Goal: Information Seeking & Learning: Learn about a topic

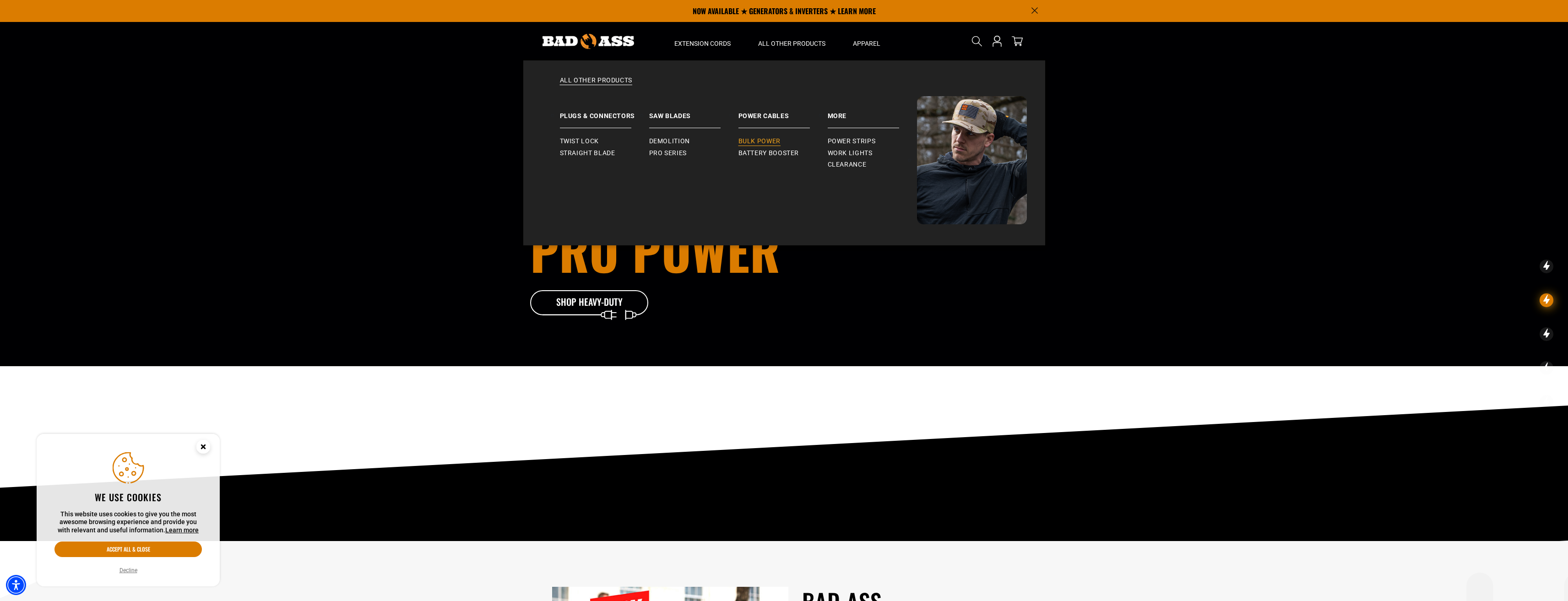
click at [759, 141] on span "Bulk Power" at bounding box center [759, 142] width 42 height 9
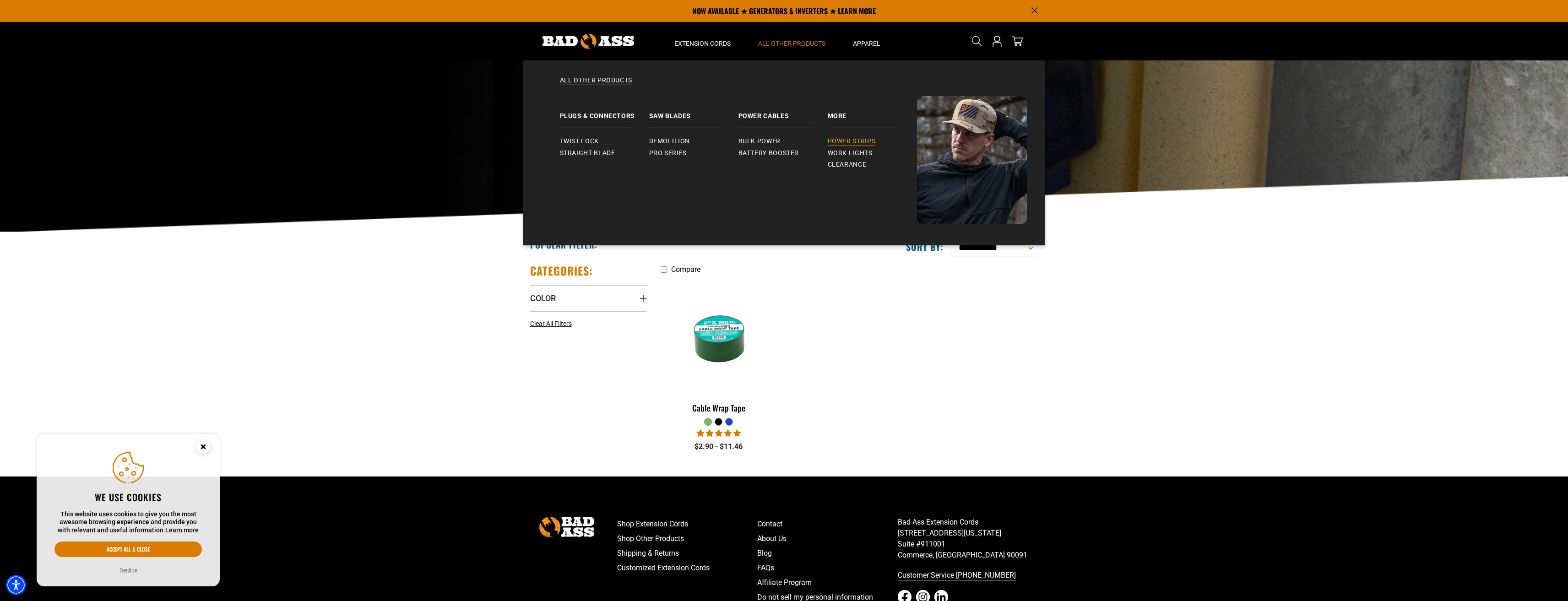
click at [845, 139] on span "Power Strips" at bounding box center [852, 142] width 48 height 9
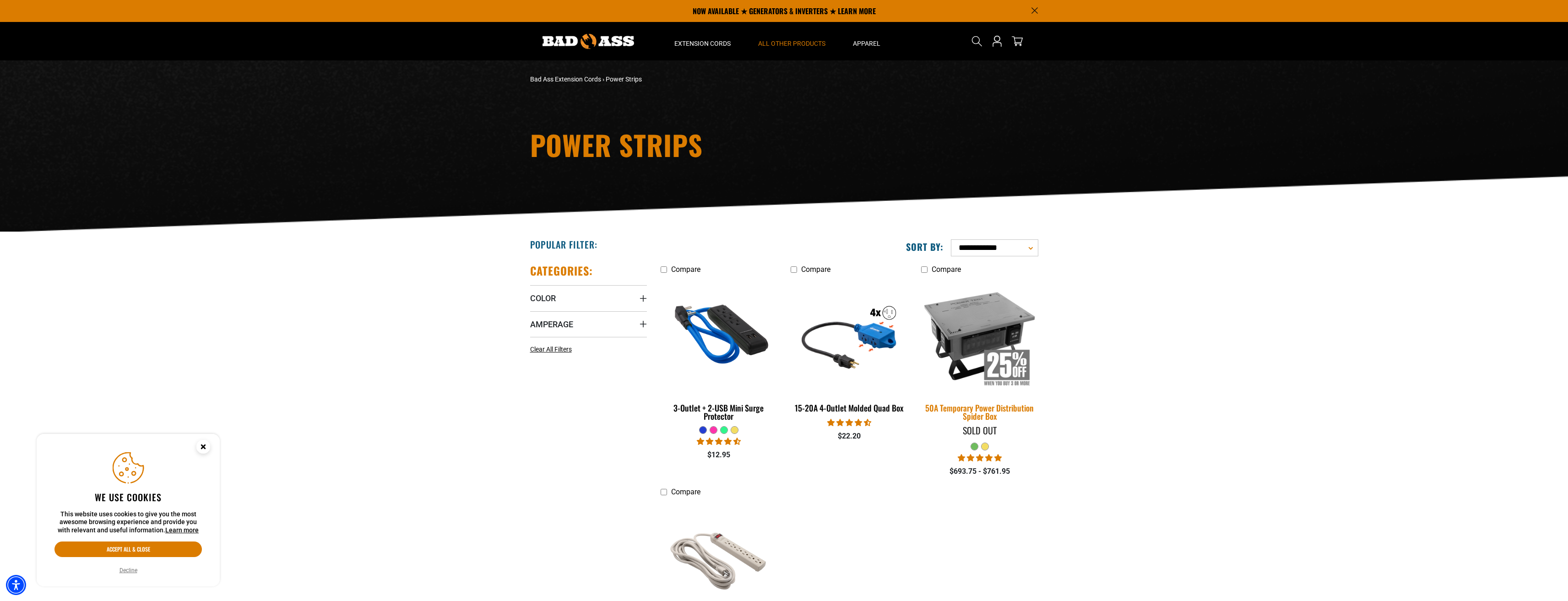
click at [979, 413] on div "50A Temporary Power Distribution Spider Box" at bounding box center [979, 411] width 117 height 16
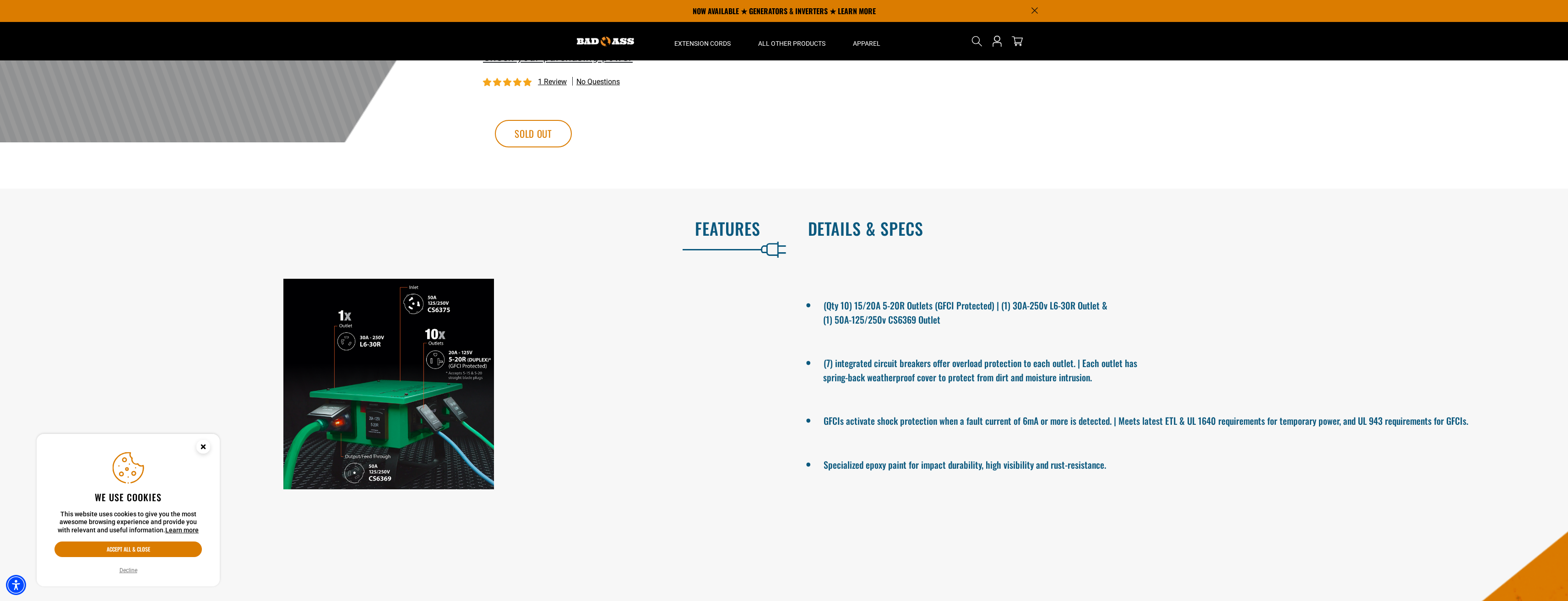
scroll to position [366, 0]
click at [830, 228] on h2 "Details & Specs" at bounding box center [1178, 229] width 741 height 19
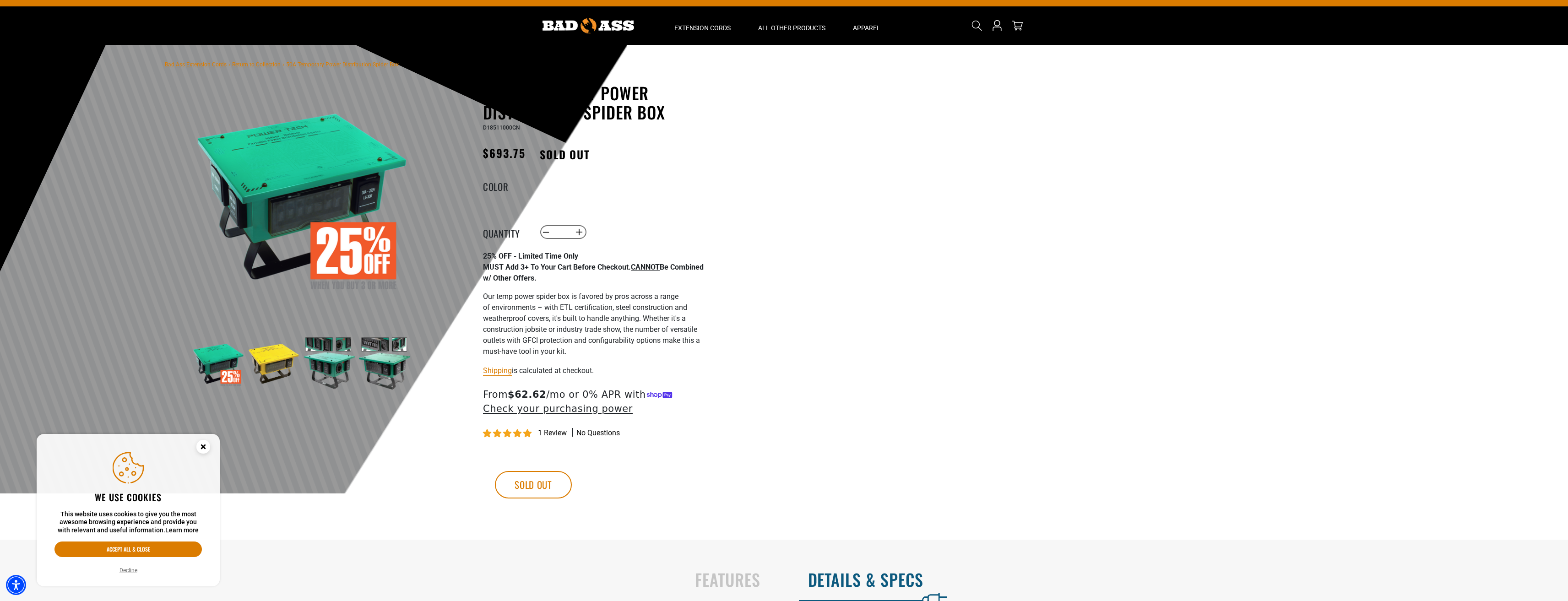
scroll to position [0, 0]
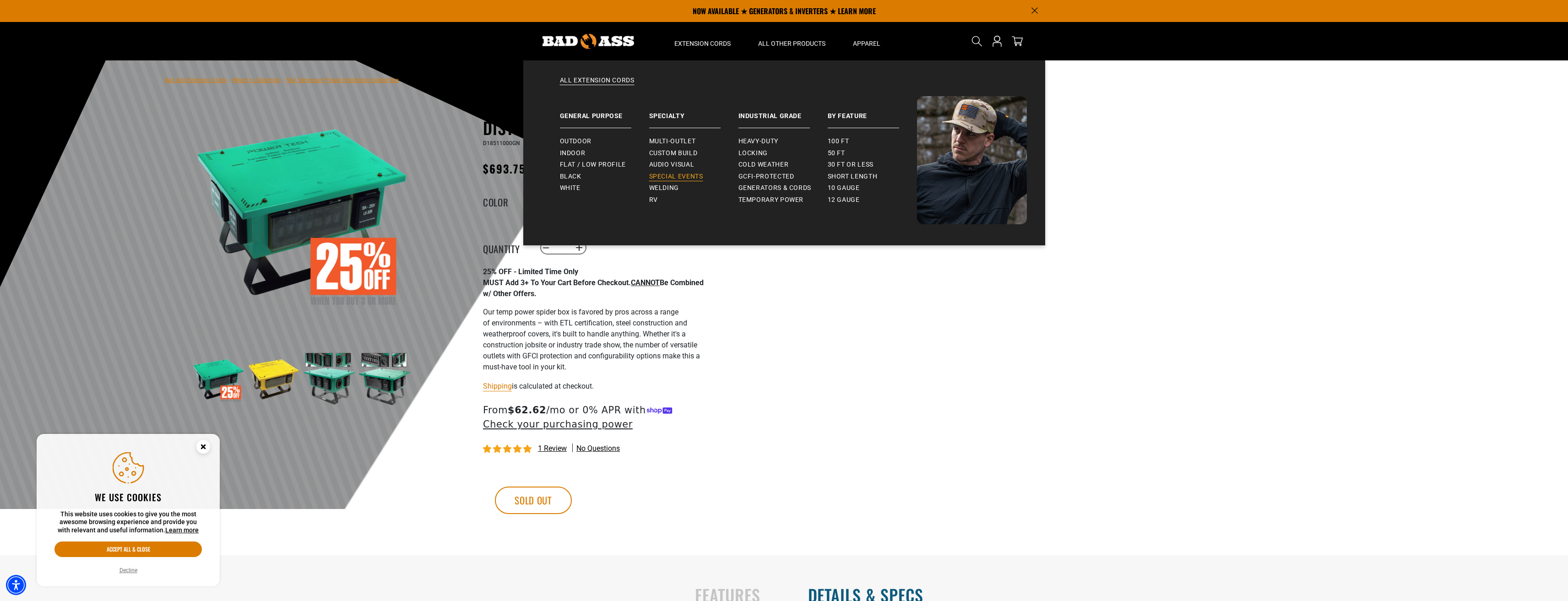
click at [659, 173] on span "Special Events" at bounding box center [676, 177] width 54 height 9
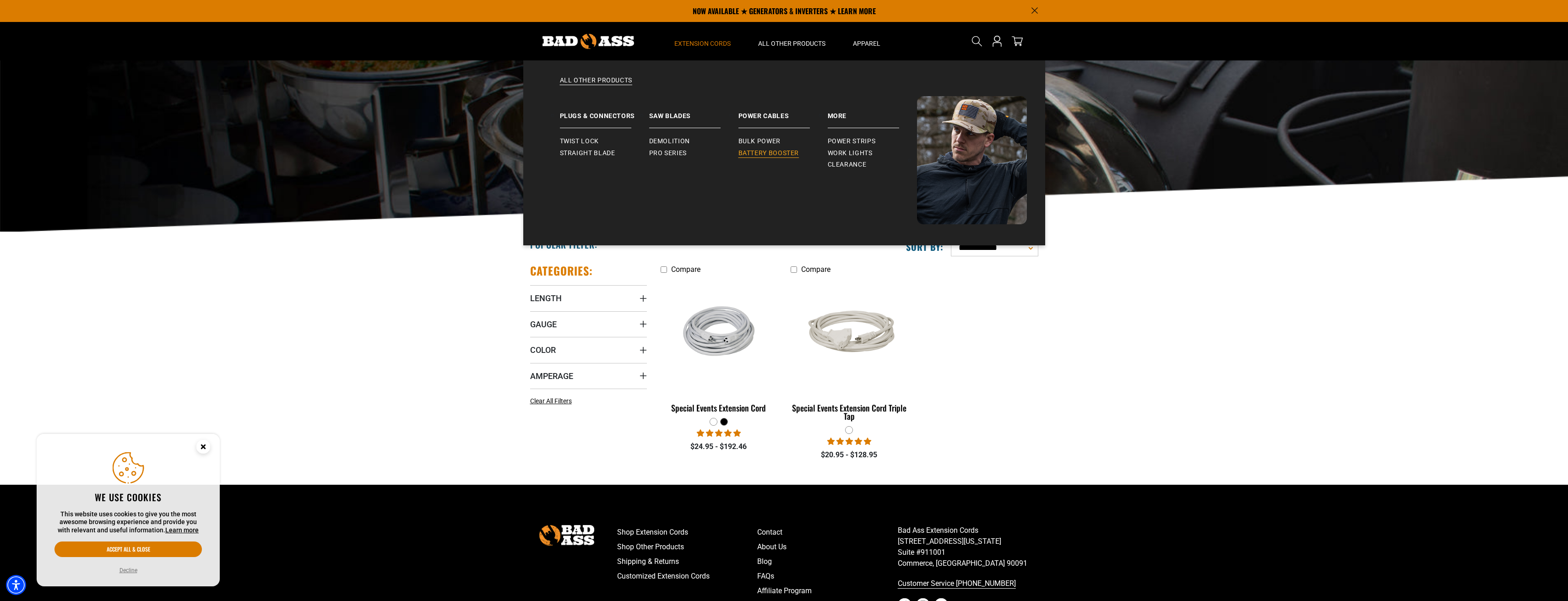
click at [763, 152] on span "Battery Booster" at bounding box center [769, 153] width 61 height 9
